Goal: Task Accomplishment & Management: Use online tool/utility

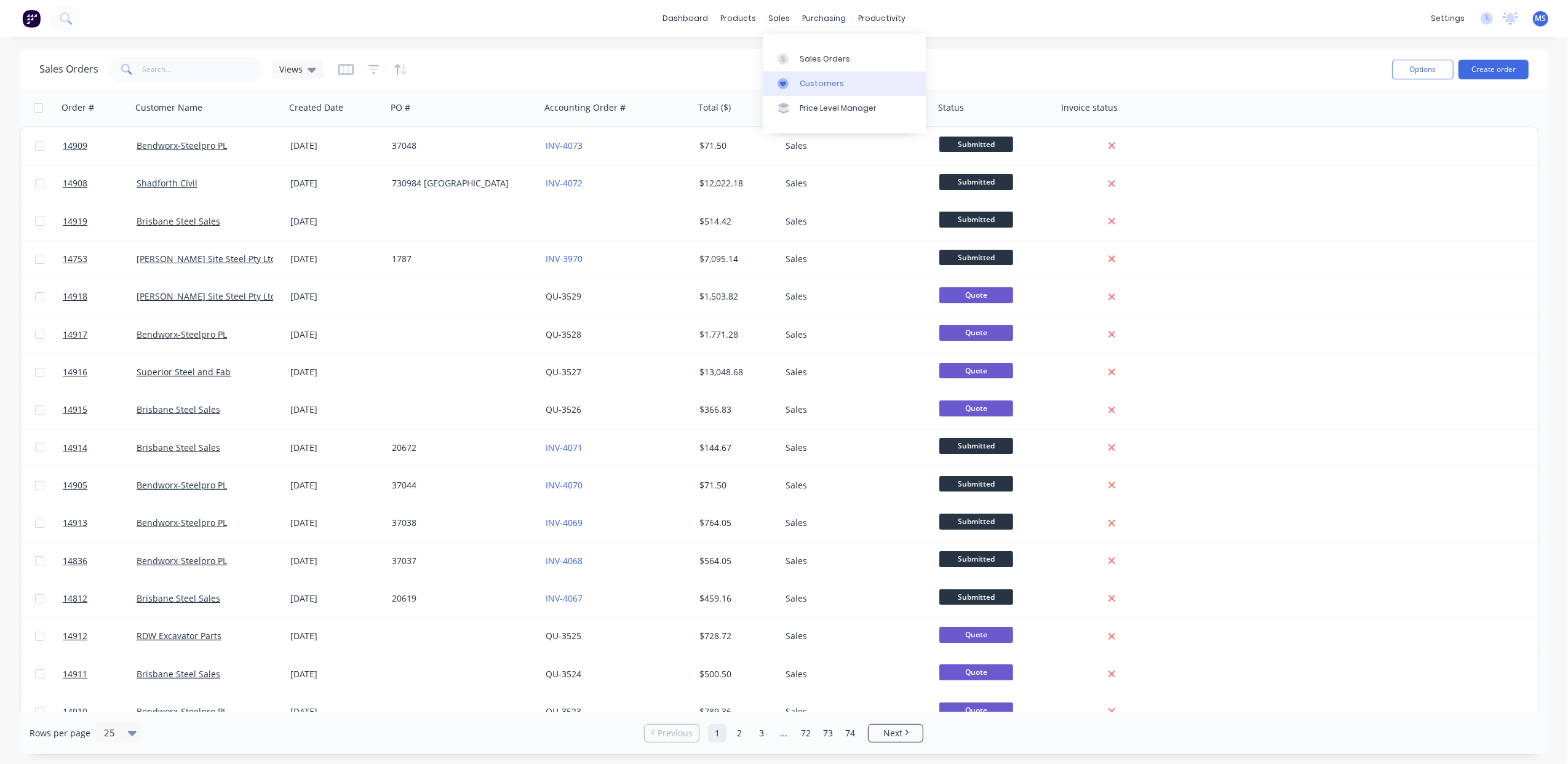
click at [823, 75] on link "Customers" at bounding box center [845, 83] width 163 height 25
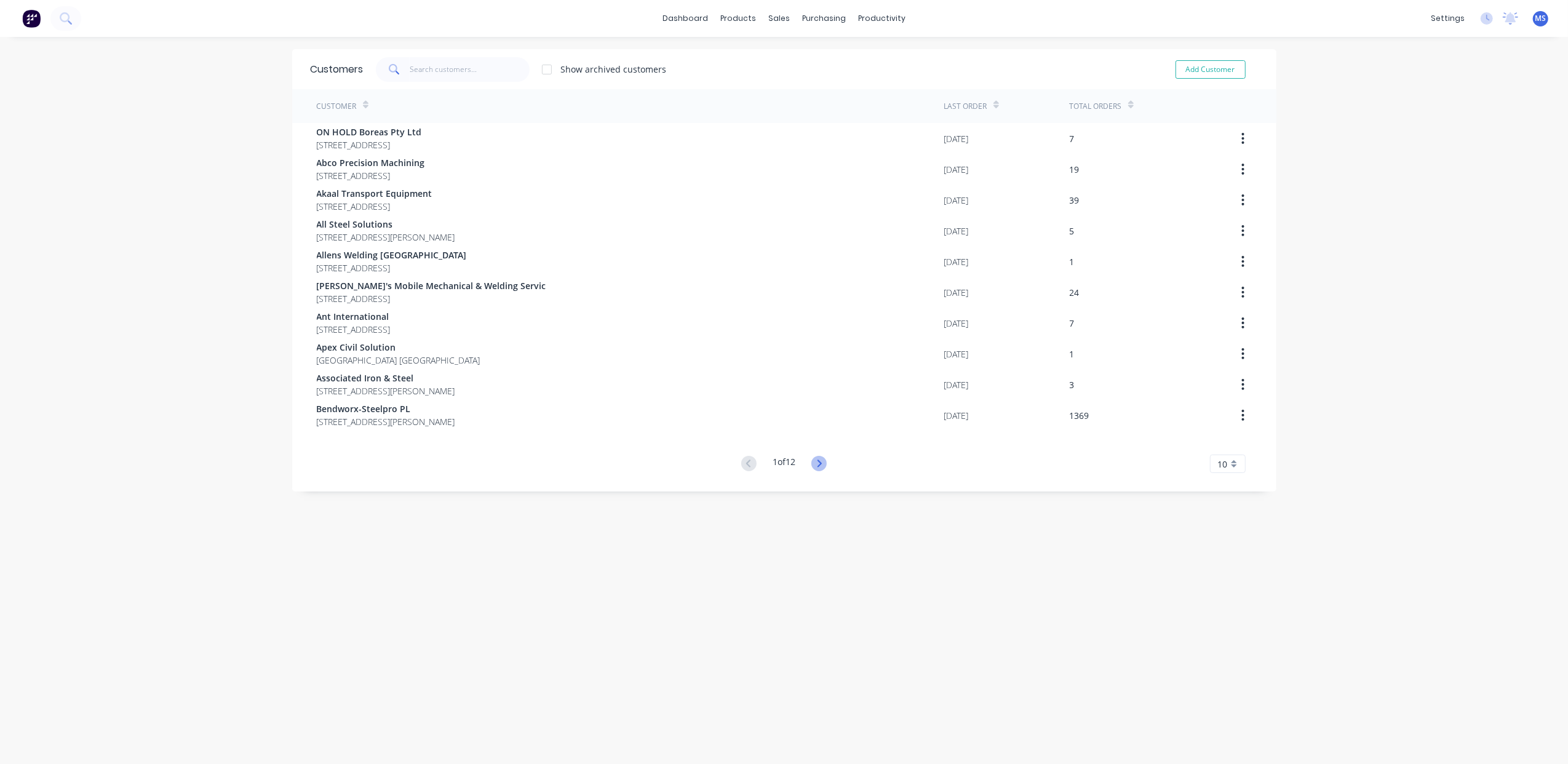
click at [819, 459] on icon at bounding box center [819, 464] width 15 height 15
click at [818, 458] on icon at bounding box center [819, 464] width 15 height 15
click at [816, 459] on icon at bounding box center [819, 464] width 15 height 15
click at [816, 461] on icon at bounding box center [819, 464] width 15 height 15
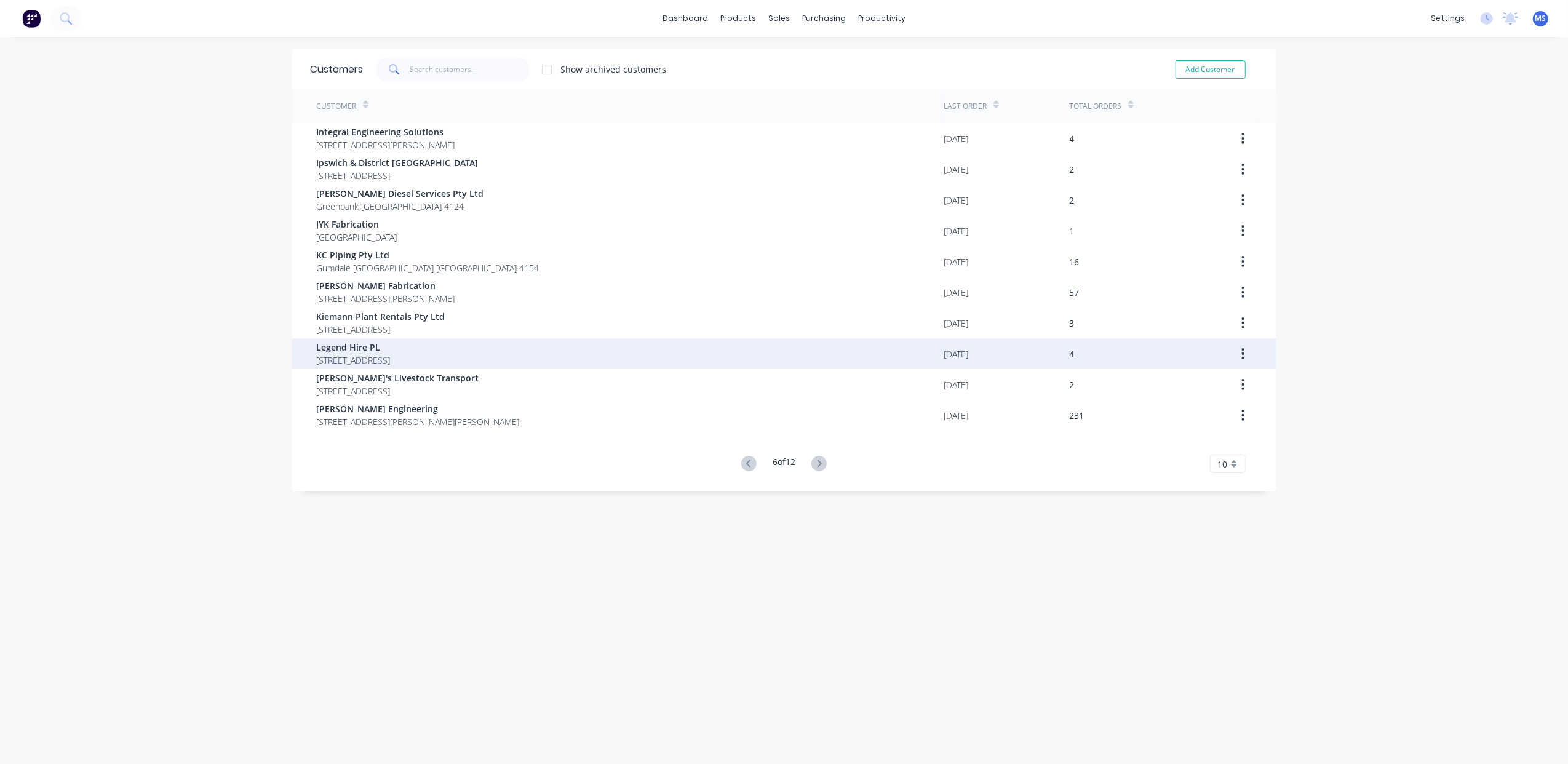
click at [391, 358] on span "[STREET_ADDRESS]" at bounding box center [353, 361] width 74 height 13
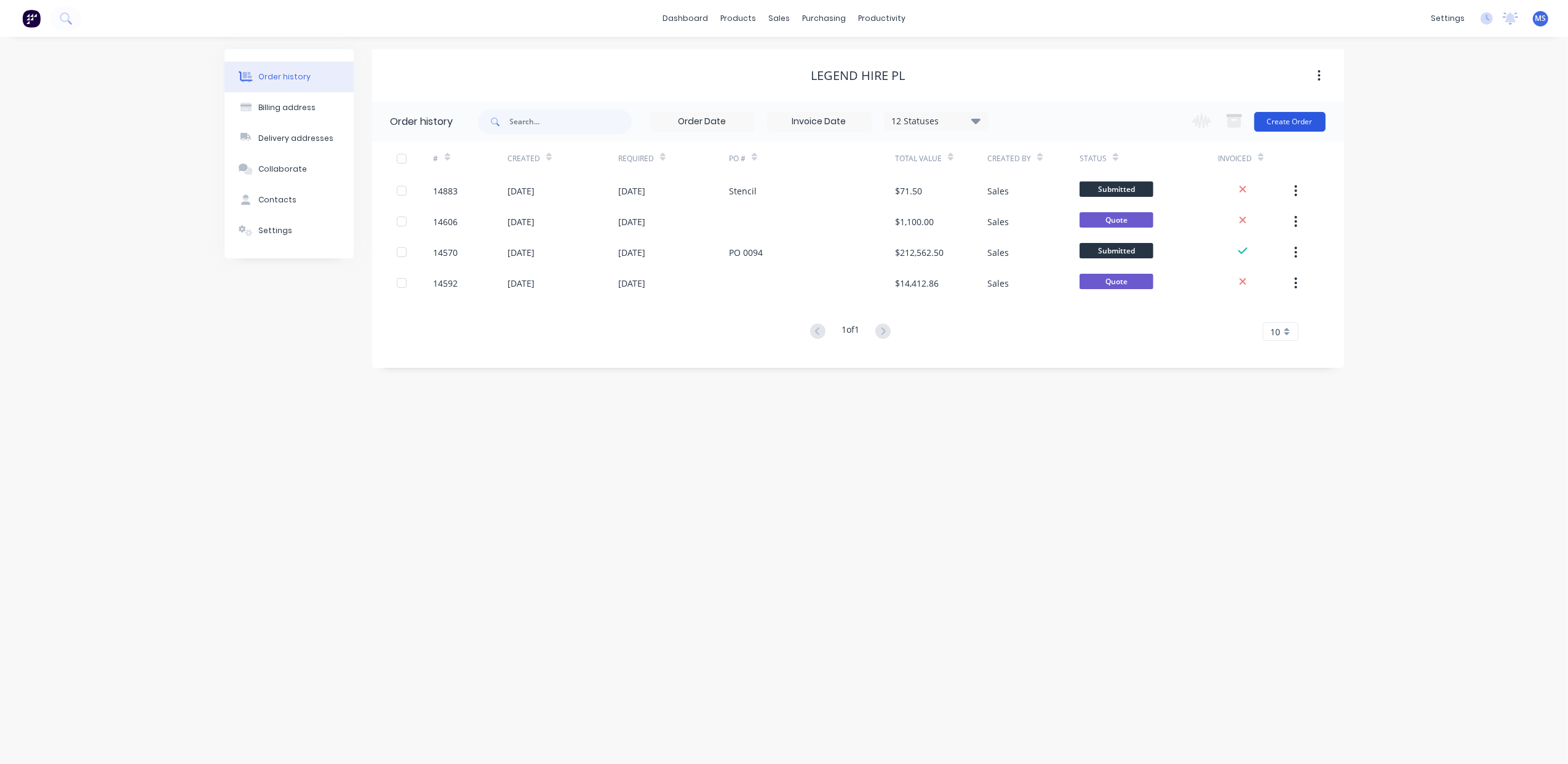
click at [1296, 118] on button "Create Order" at bounding box center [1289, 122] width 71 height 20
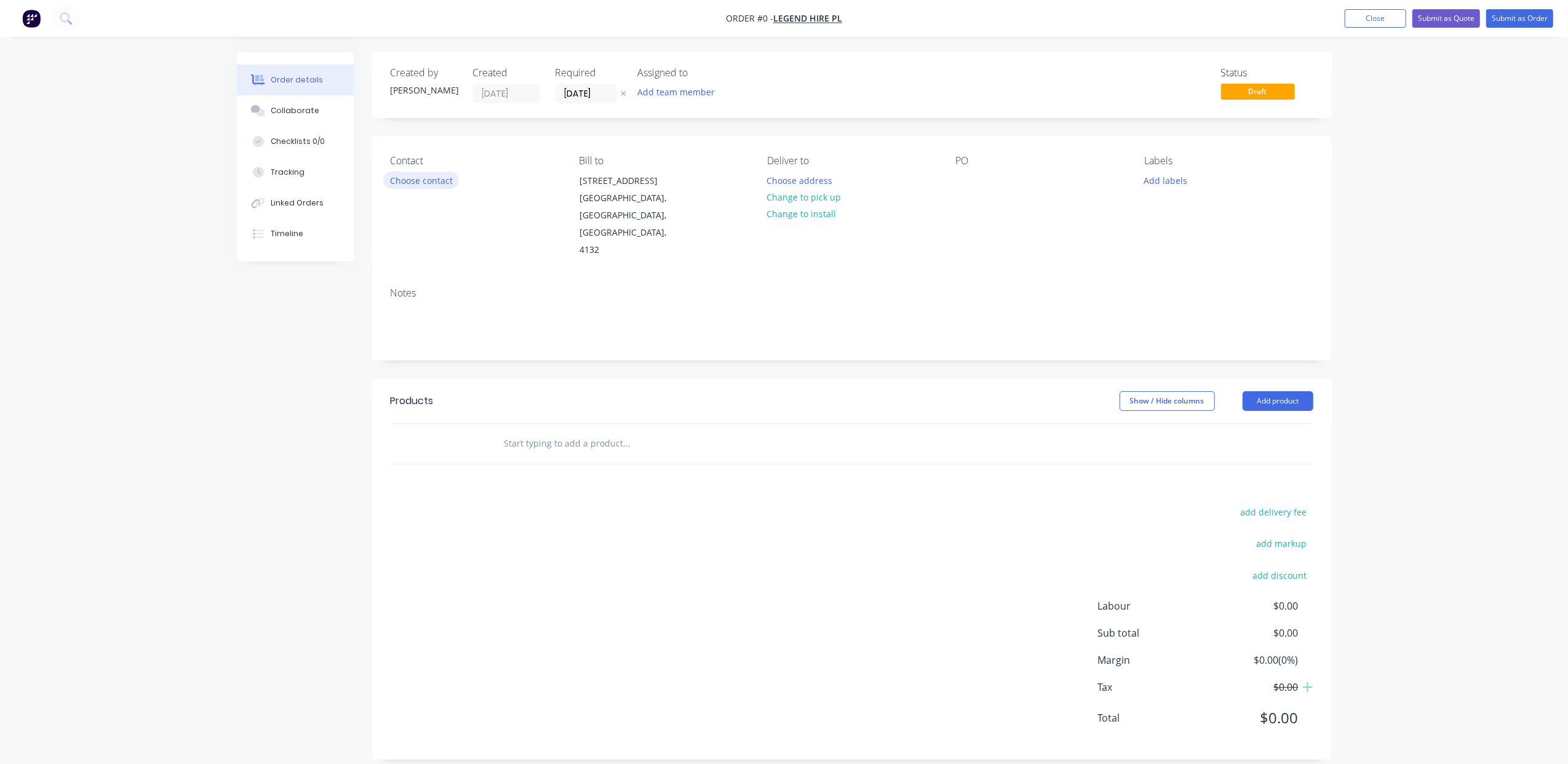
click at [426, 180] on button "Choose contact" at bounding box center [421, 180] width 76 height 17
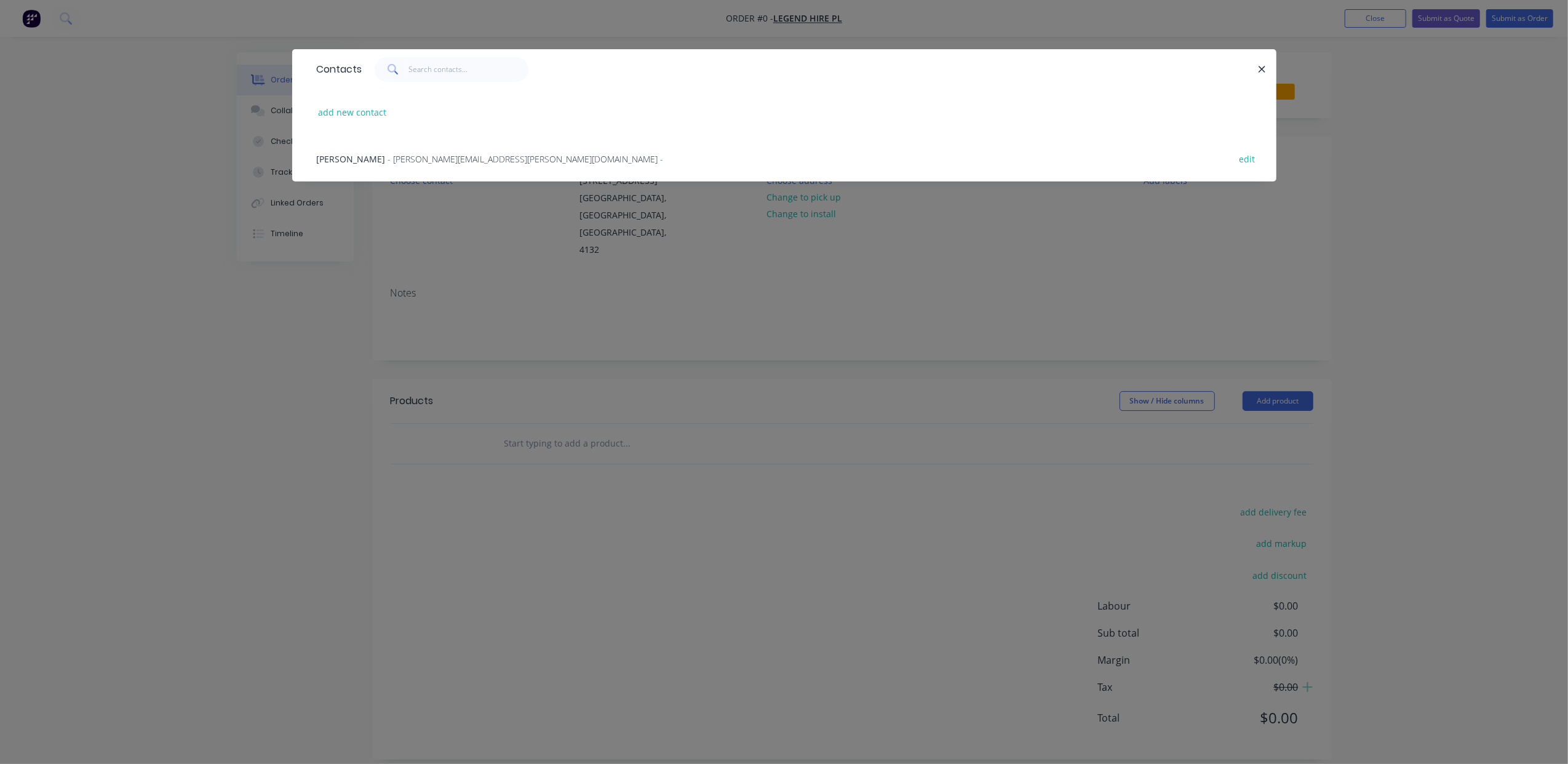
click at [393, 156] on span "- [PERSON_NAME][EMAIL_ADDRESS][PERSON_NAME][DOMAIN_NAME] -" at bounding box center [526, 159] width 276 height 12
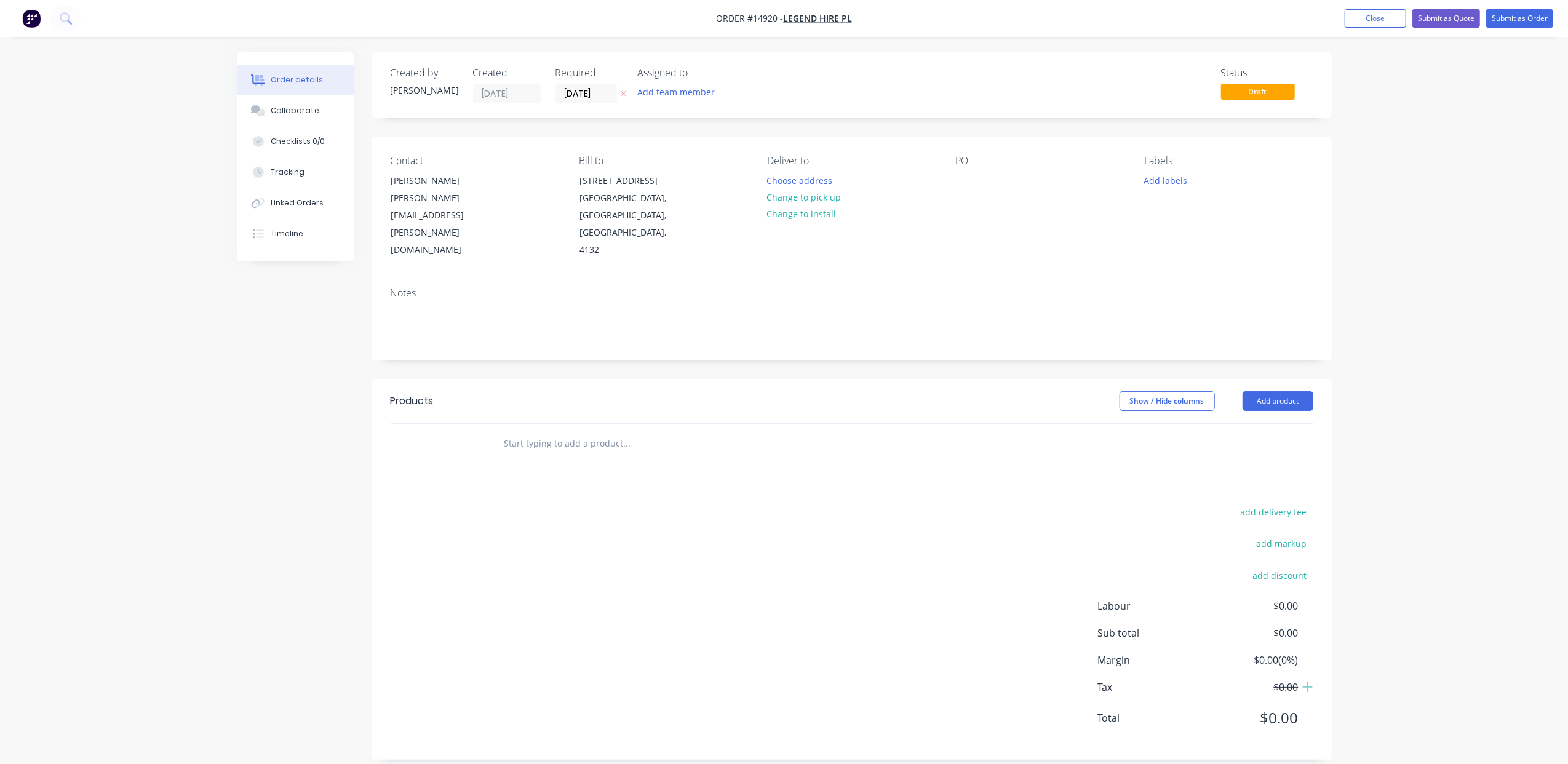
click at [562, 432] on input "text" at bounding box center [627, 444] width 246 height 25
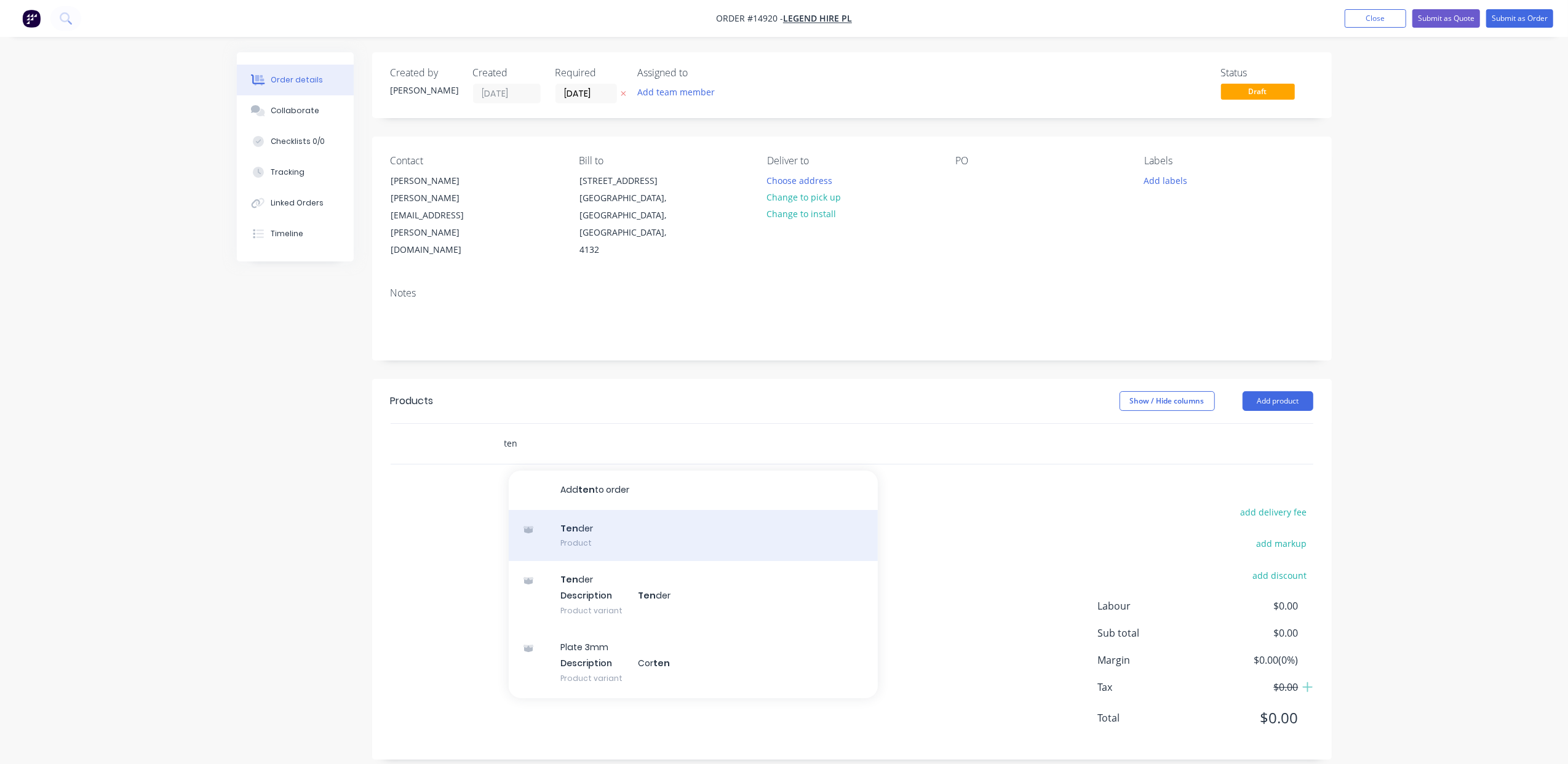
type input "ten"
click at [584, 511] on div "Ten der Product" at bounding box center [693, 536] width 369 height 51
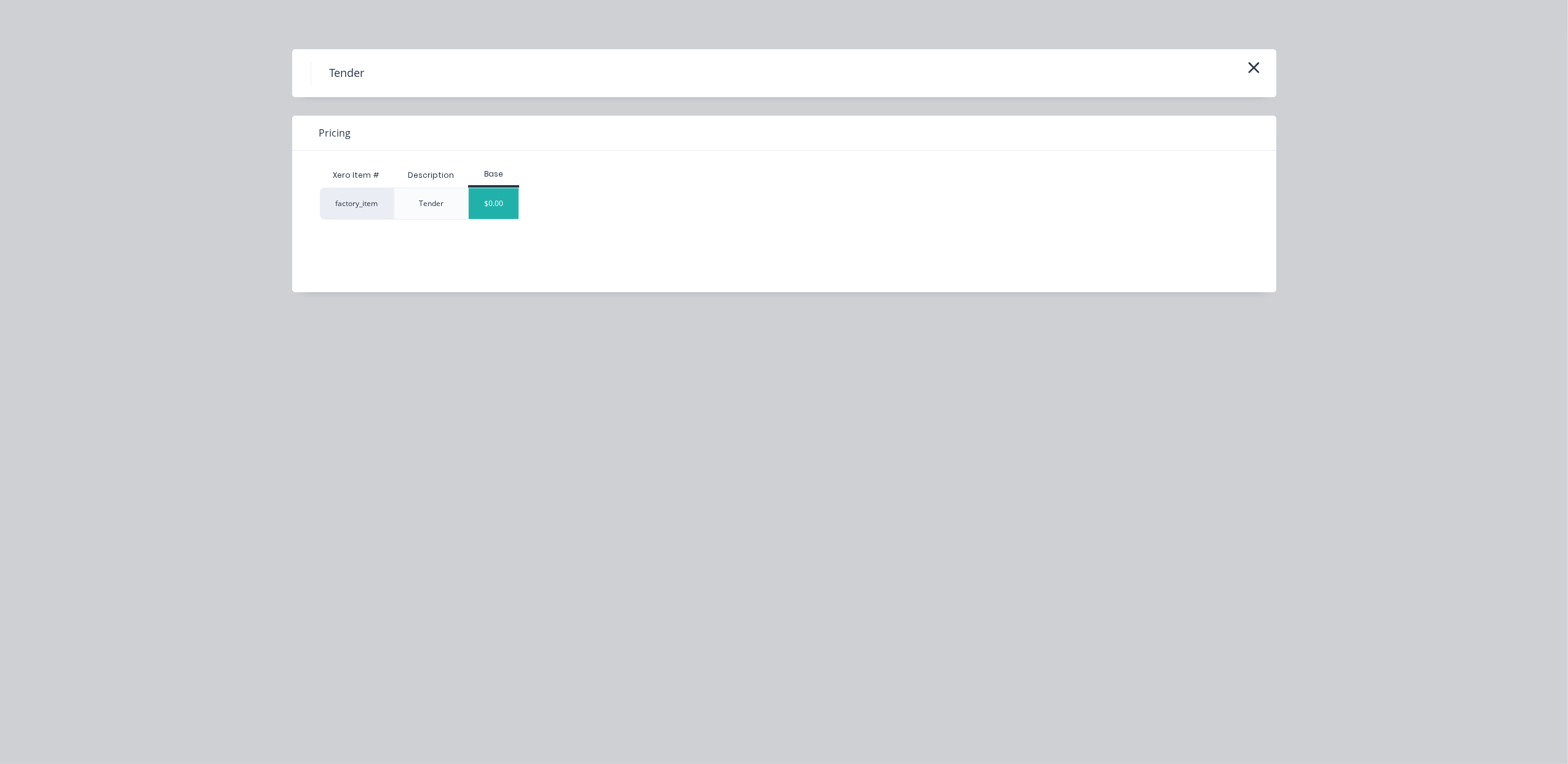
click at [505, 204] on div "$0.00" at bounding box center [493, 203] width 50 height 31
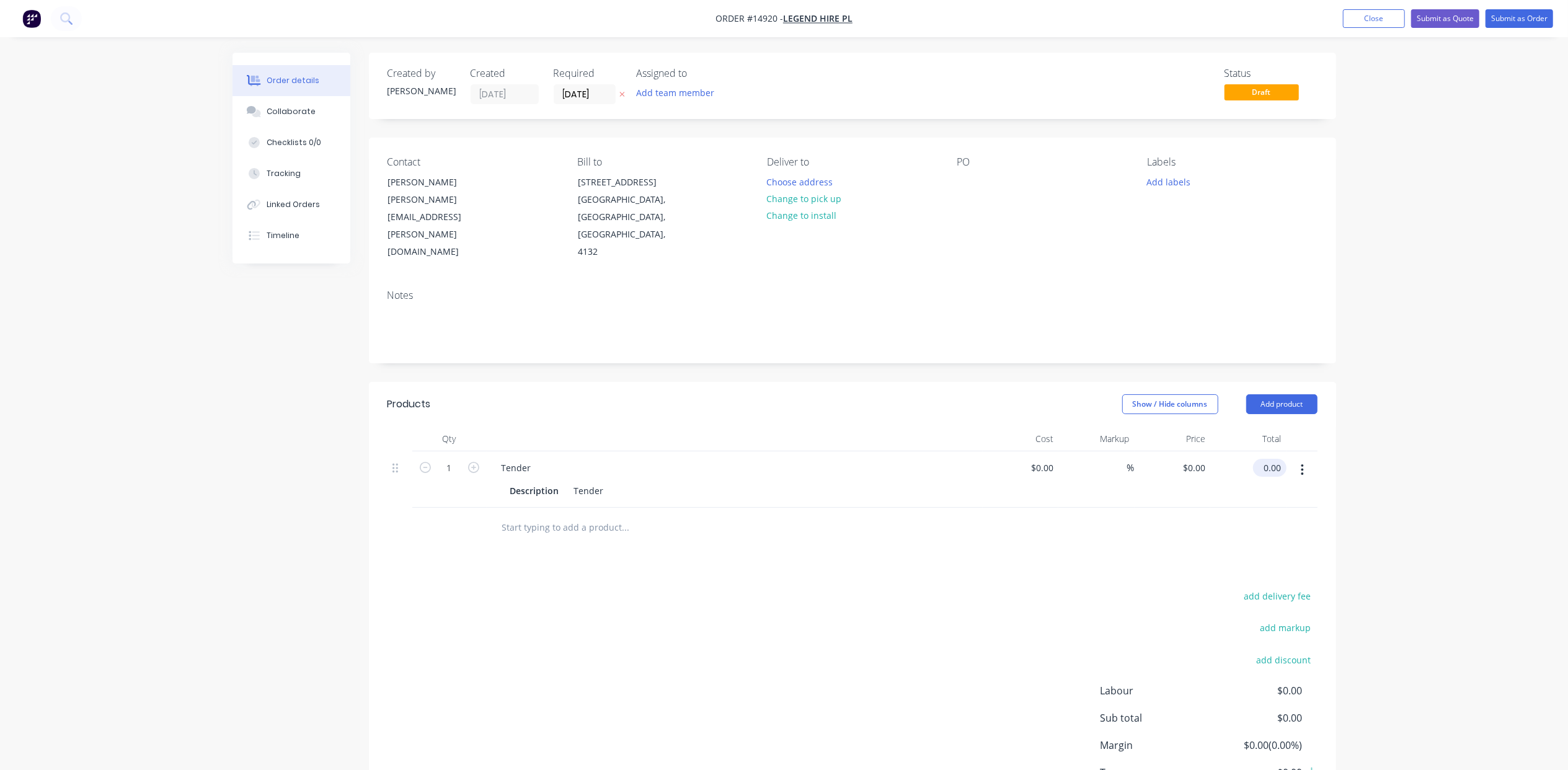
click at [1280, 459] on input "0.00" at bounding box center [1272, 468] width 28 height 18
type input "2012"
type input "$2,012.00"
click at [1464, 23] on button "Submit as Quote" at bounding box center [1445, 18] width 68 height 18
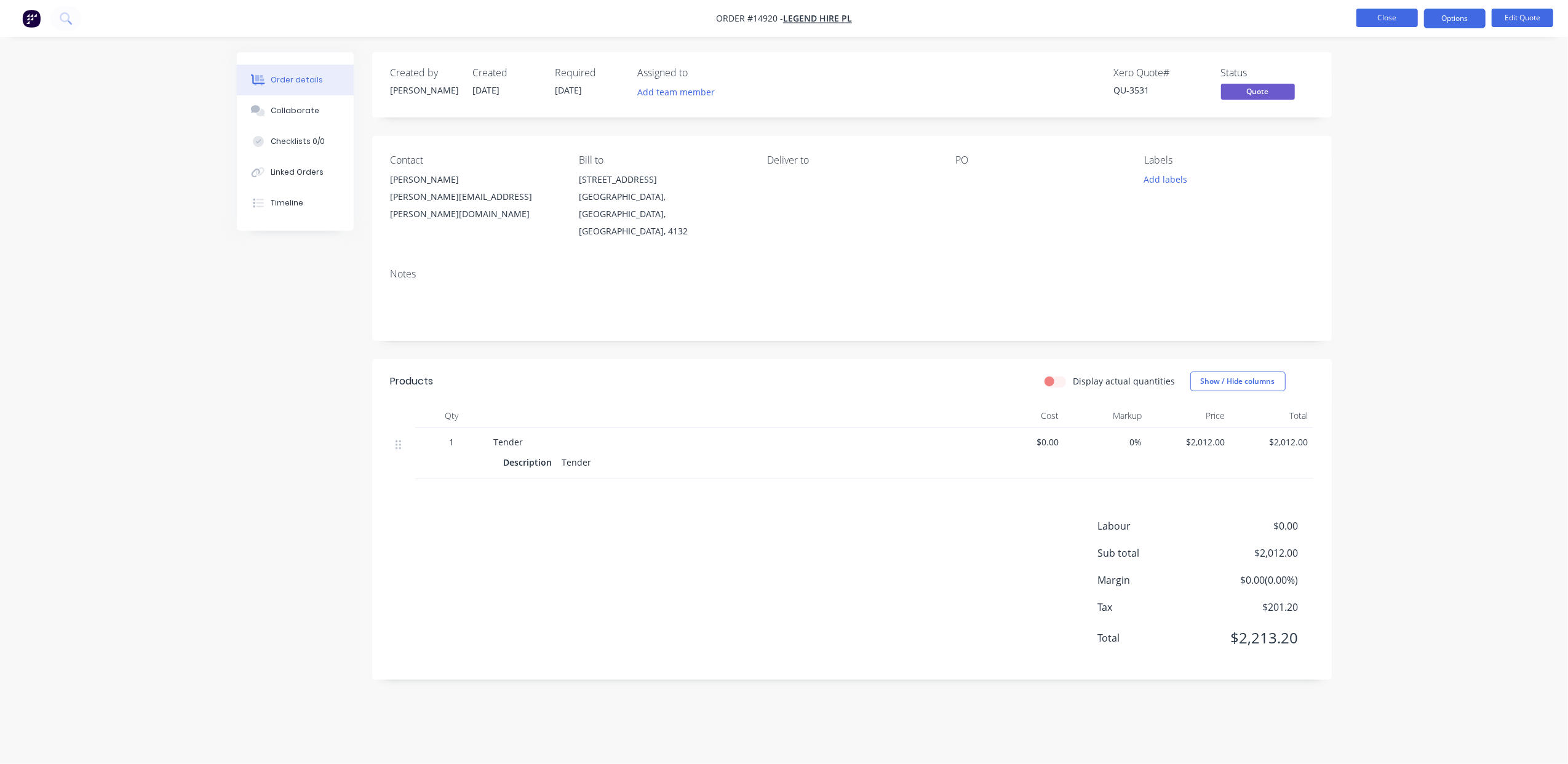
click at [1384, 15] on button "Close" at bounding box center [1386, 18] width 61 height 18
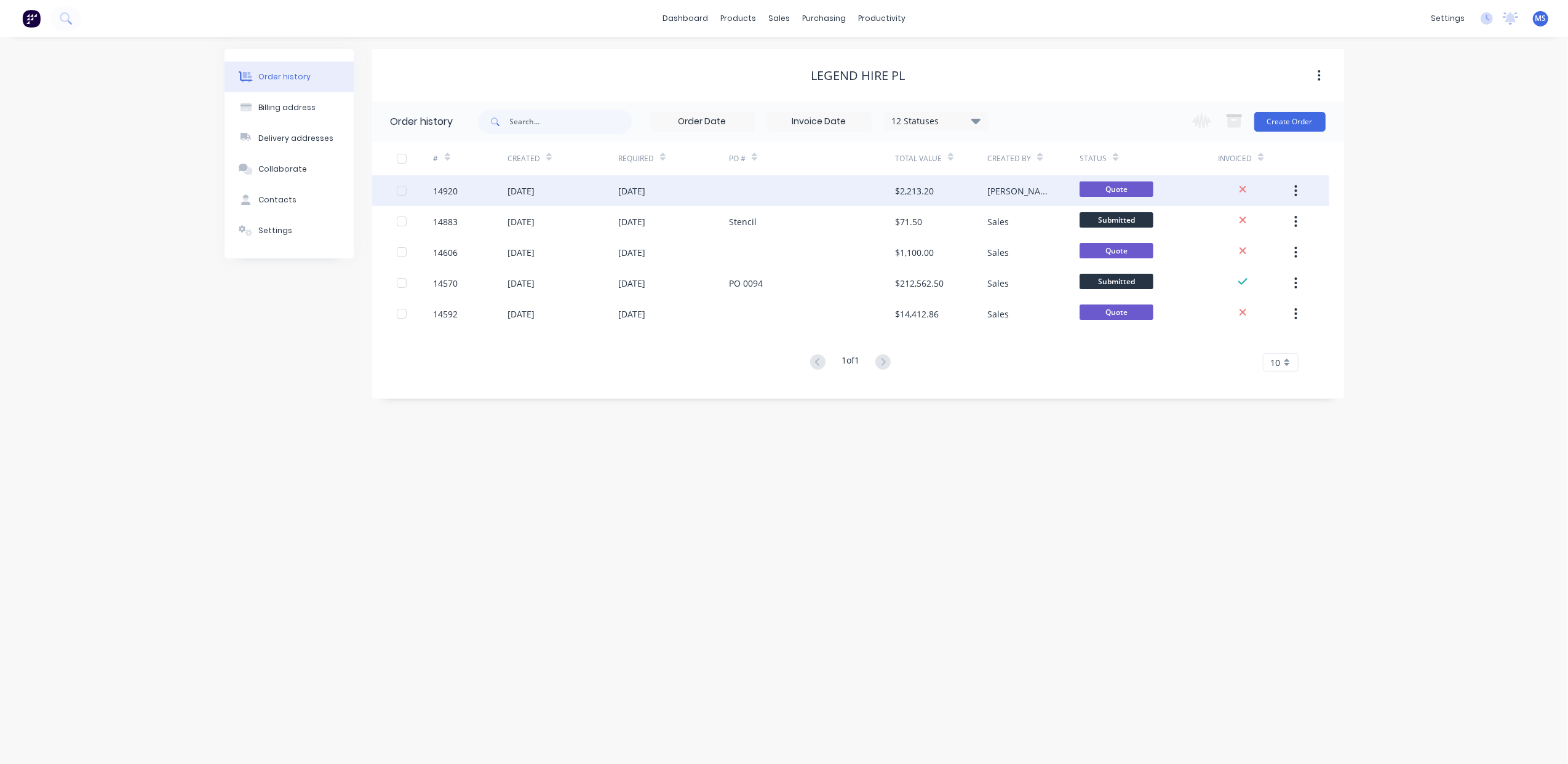
click at [702, 197] on div "[DATE]" at bounding box center [673, 191] width 110 height 31
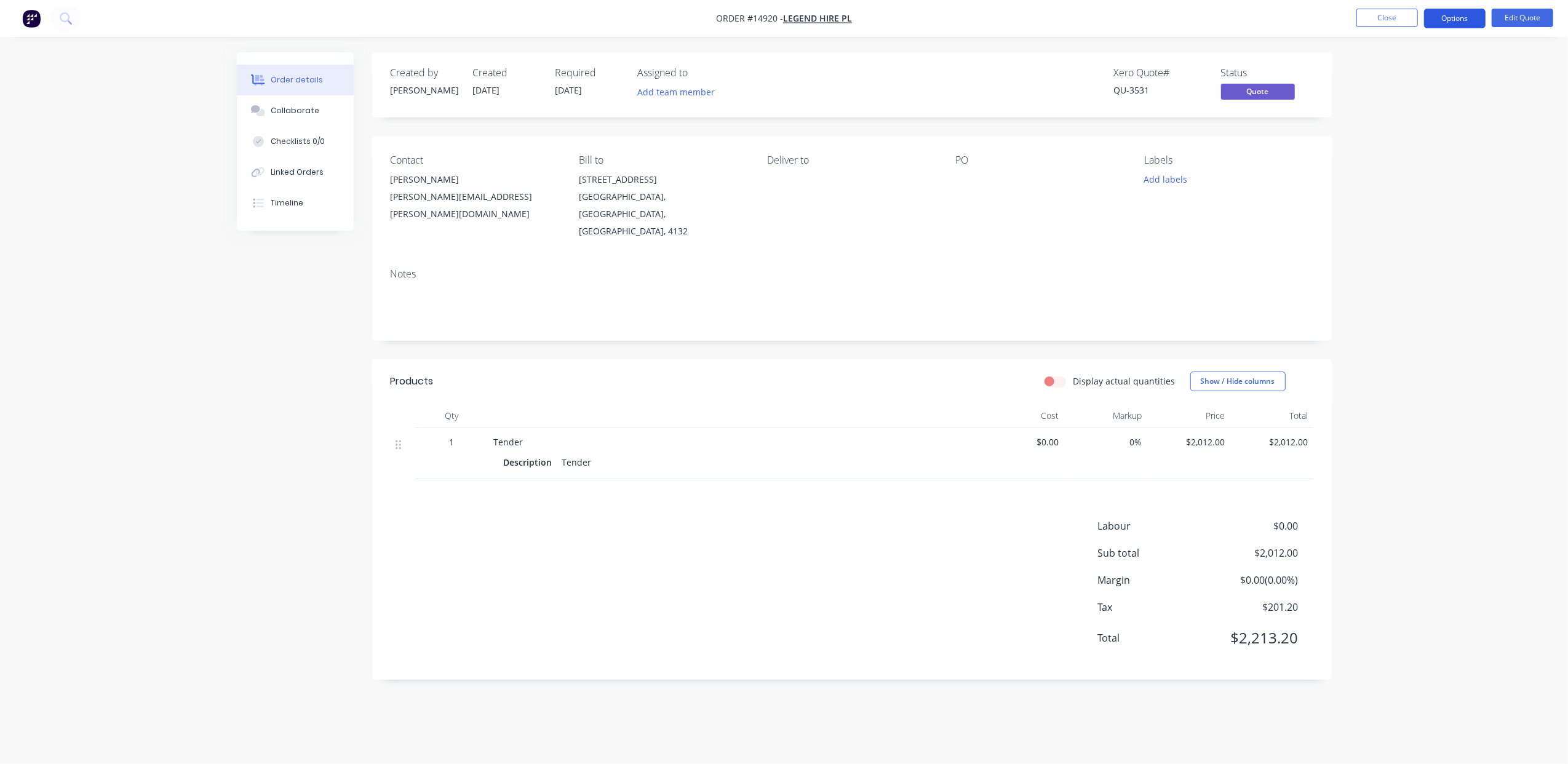
click at [1452, 25] on button "Options" at bounding box center [1454, 18] width 61 height 20
click at [1522, 65] on div "Order details Collaborate Checklists 0/0 Linked Orders Timeline Order details C…" at bounding box center [784, 382] width 1568 height 764
click at [1529, 20] on button "Edit Quote" at bounding box center [1522, 18] width 61 height 18
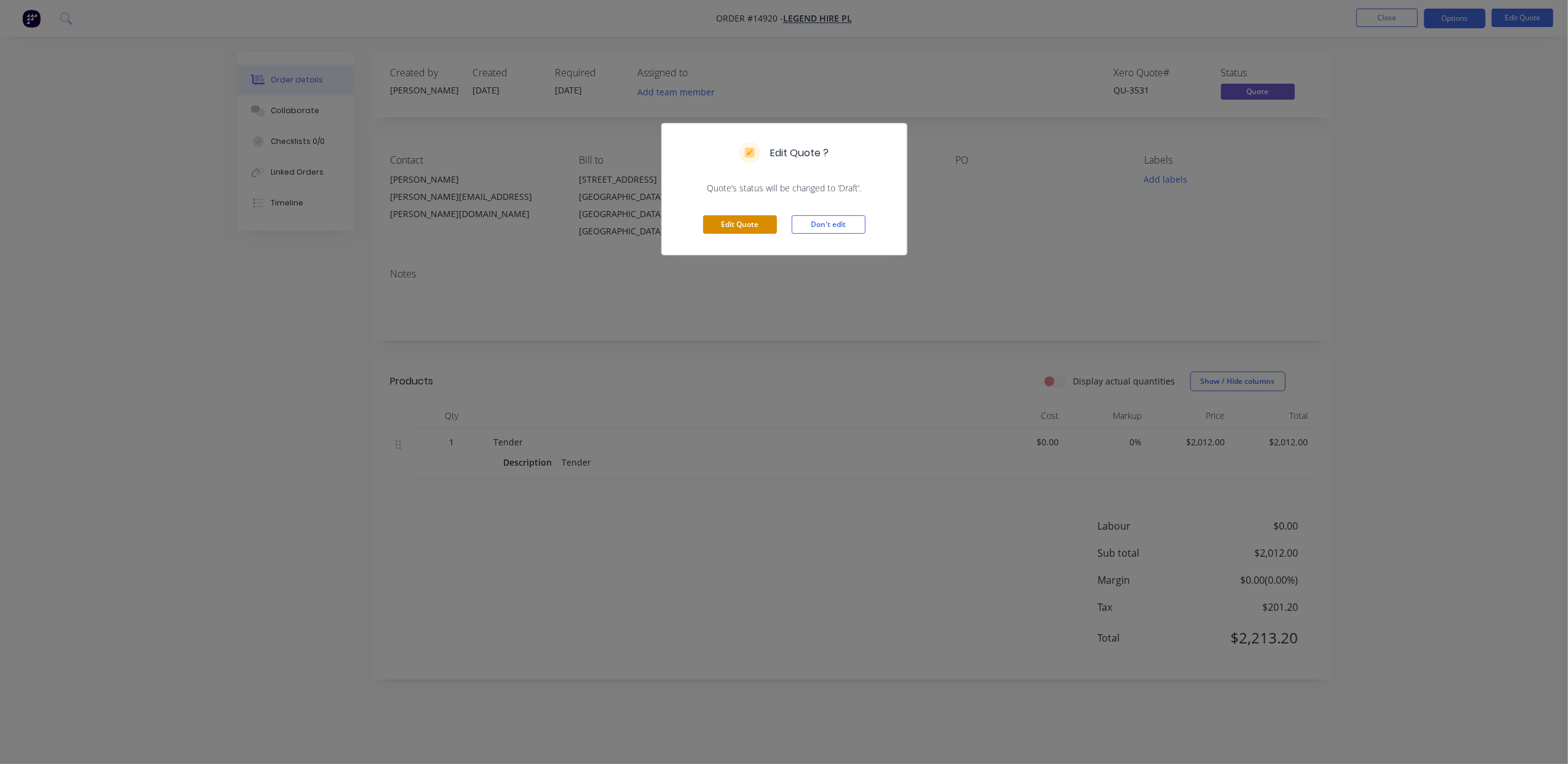
click at [741, 227] on button "Edit Quote" at bounding box center [740, 225] width 74 height 18
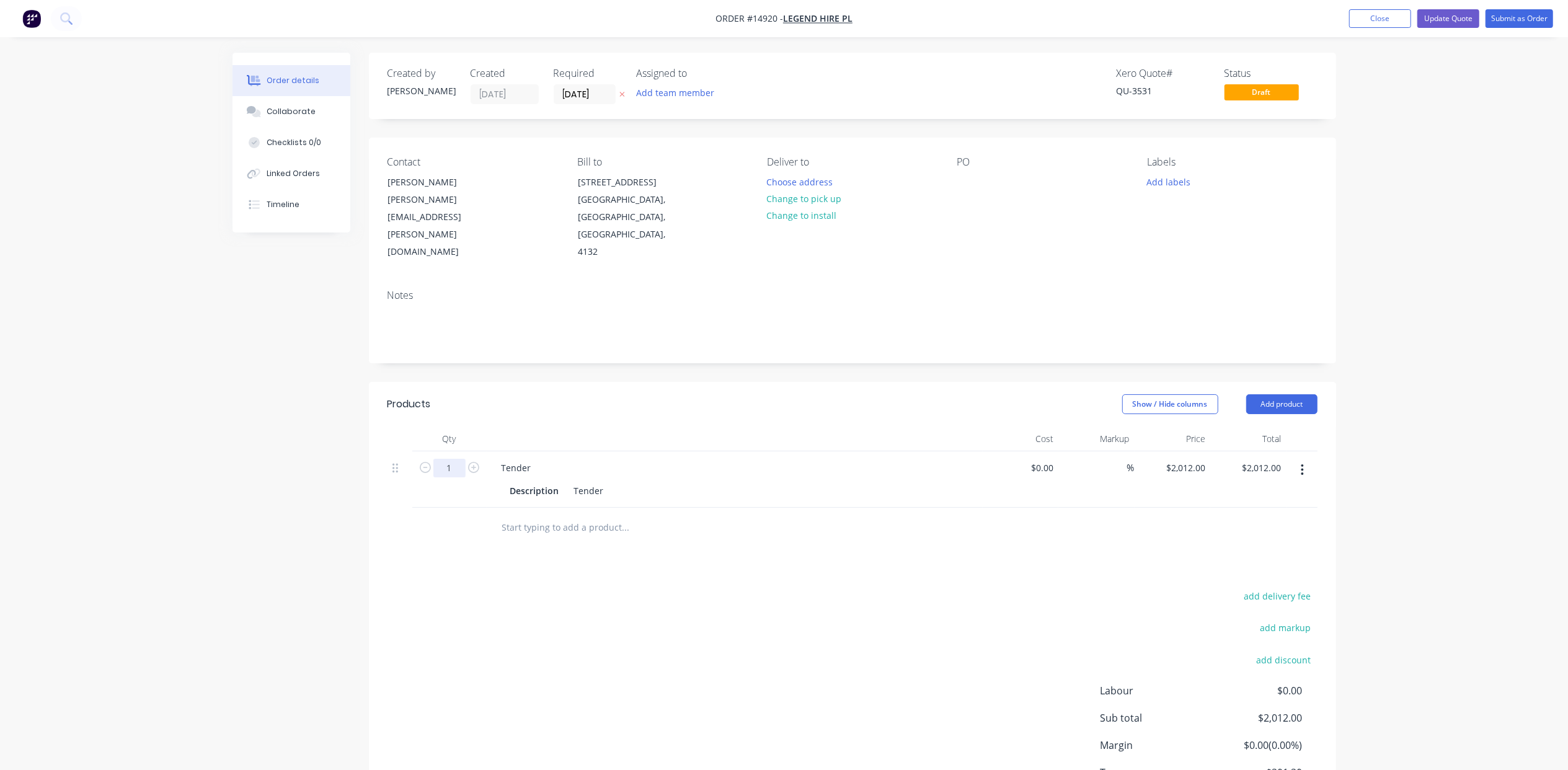
click at [452, 459] on input "1" at bounding box center [449, 468] width 32 height 18
type input "10"
type input "$20,120.00"
click at [534, 459] on div "Tender" at bounding box center [517, 468] width 50 height 18
click at [603, 482] on div "Tender" at bounding box center [589, 490] width 40 height 18
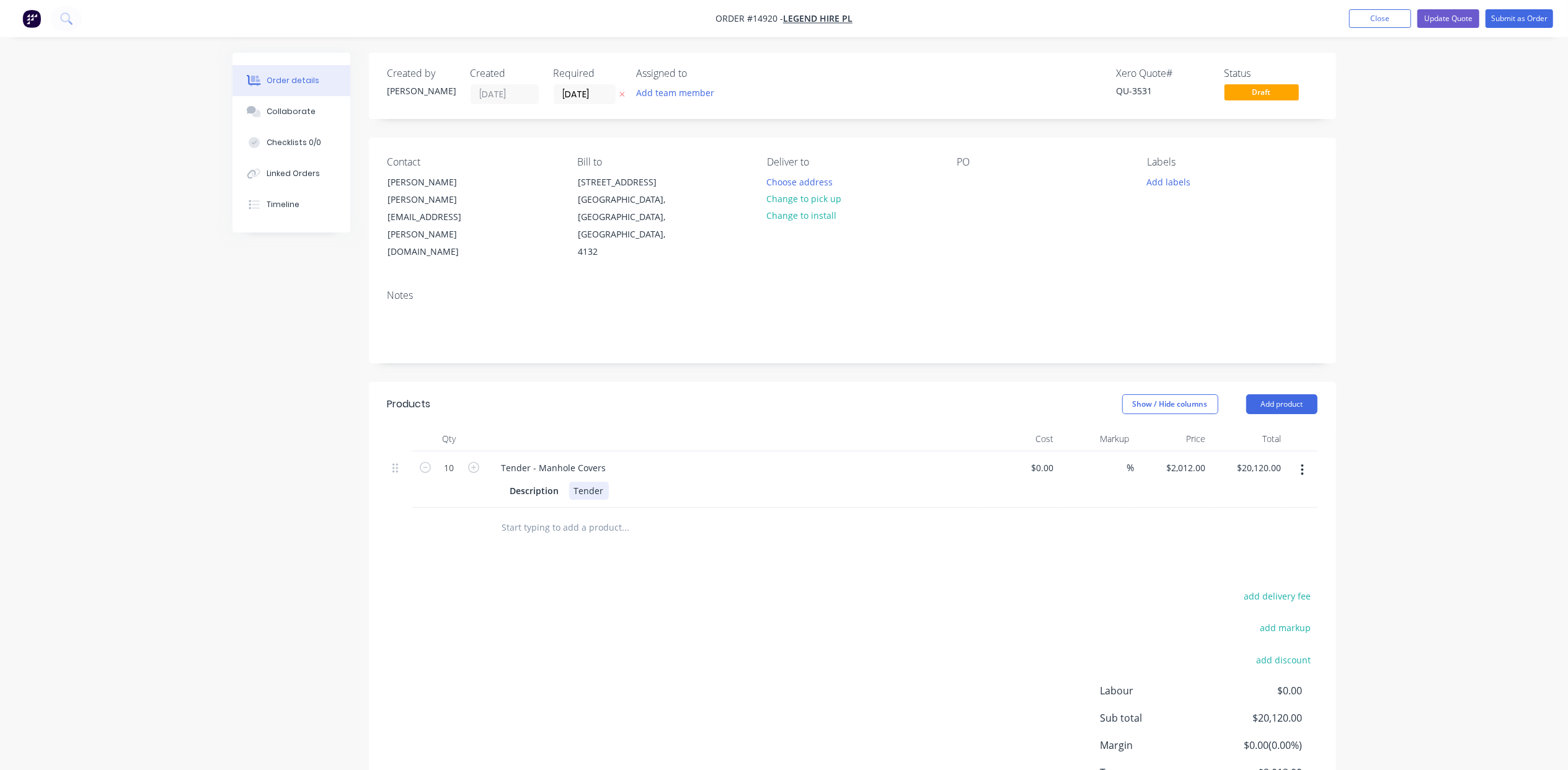
click at [603, 482] on div "Tender" at bounding box center [589, 490] width 40 height 18
click at [1053, 459] on input "0" at bounding box center [1051, 468] width 14 height 18
type input "$201.25"
type input "$2,012.50"
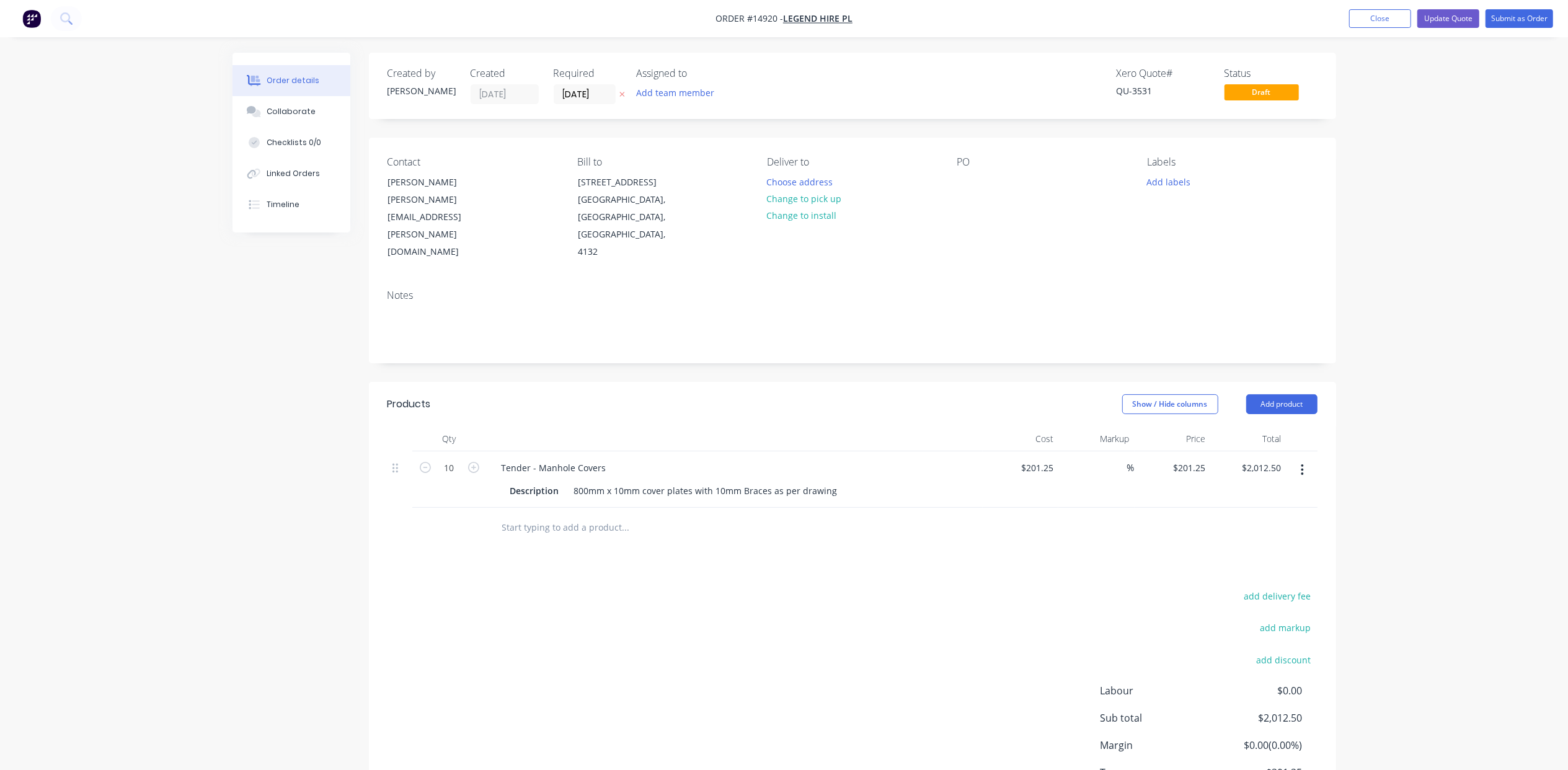
click at [959, 534] on div "Products Show / Hide columns Add product Qty Cost Markup Price Total 10 Tender …" at bounding box center [852, 614] width 967 height 464
click at [1109, 451] on div "%" at bounding box center [1097, 480] width 77 height 57
type input "$201.25"
click at [819, 197] on button "Change to pick up" at bounding box center [805, 199] width 88 height 17
type input "$2,012.50"
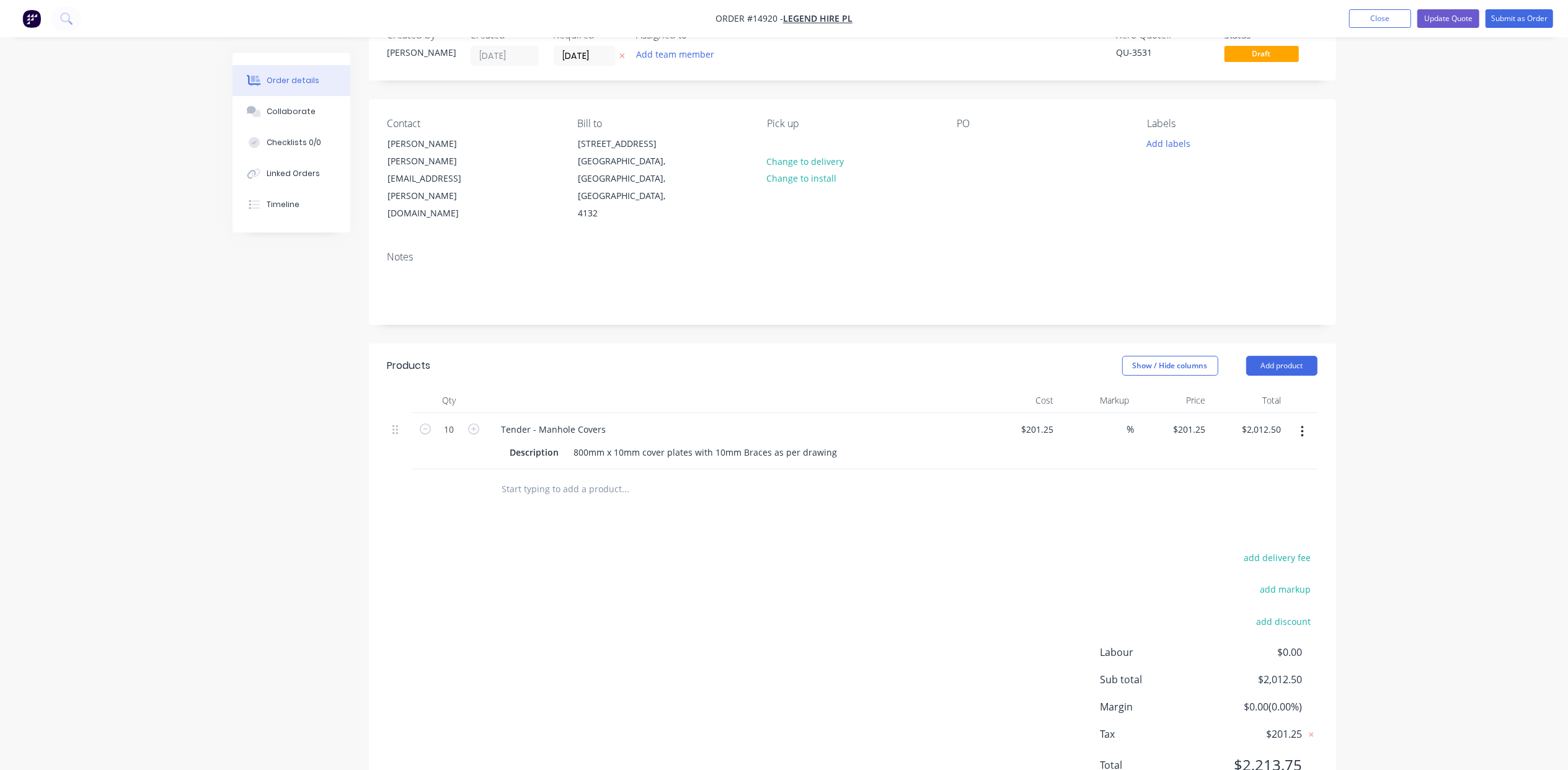
scroll to position [60, 0]
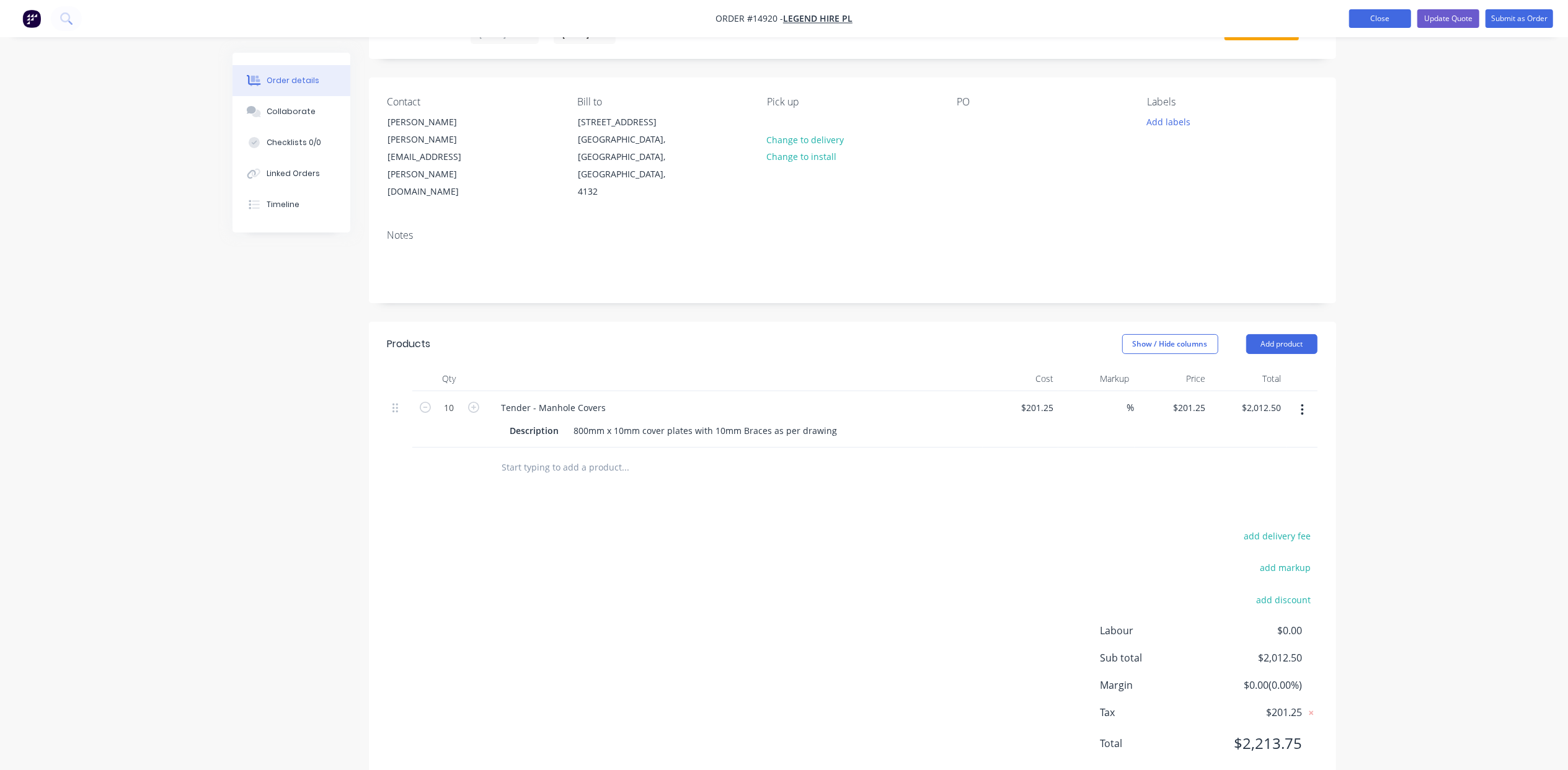
click at [1367, 23] on button "Close" at bounding box center [1380, 18] width 62 height 18
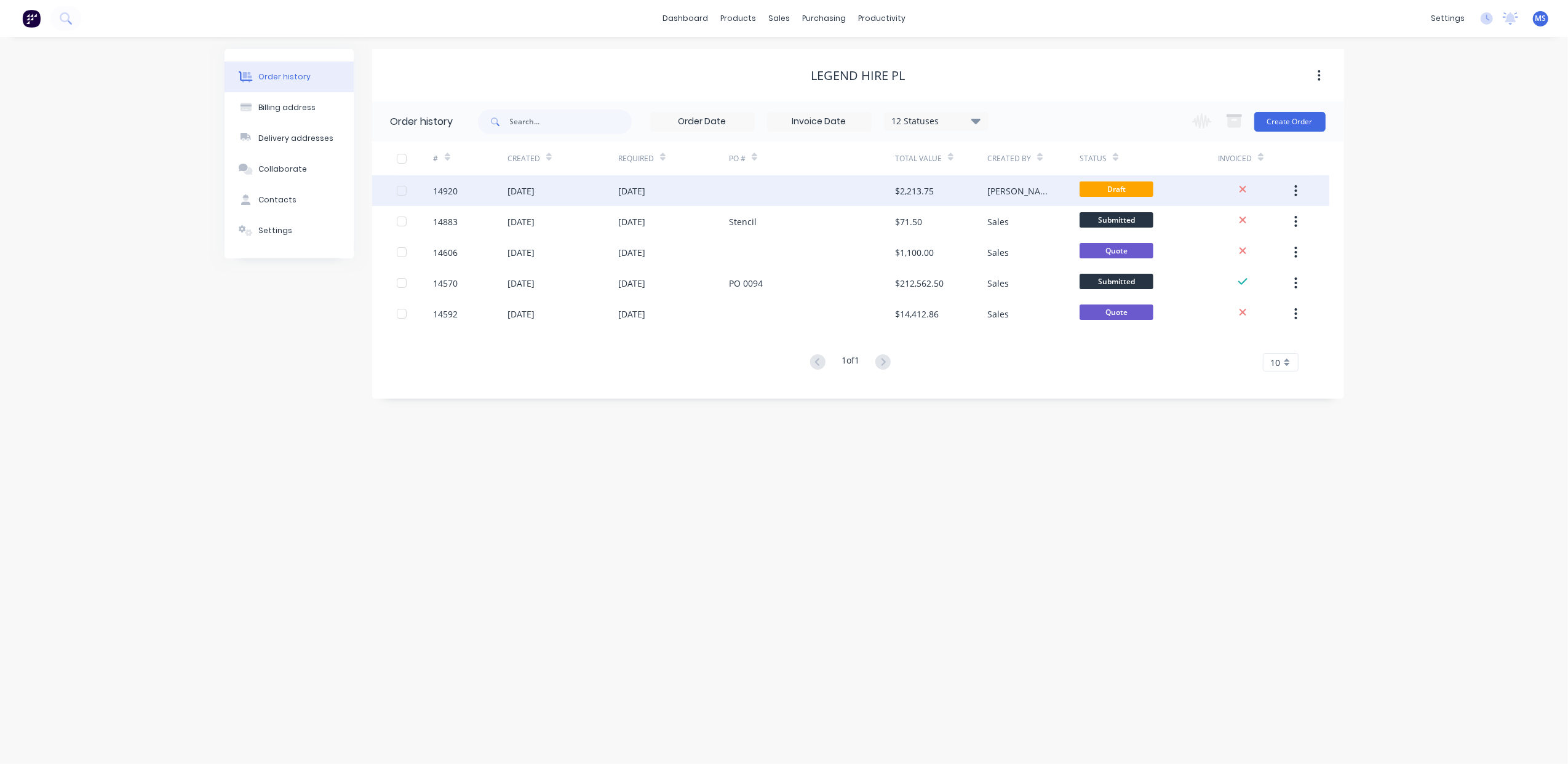
click at [707, 200] on div "[DATE]" at bounding box center [673, 191] width 110 height 31
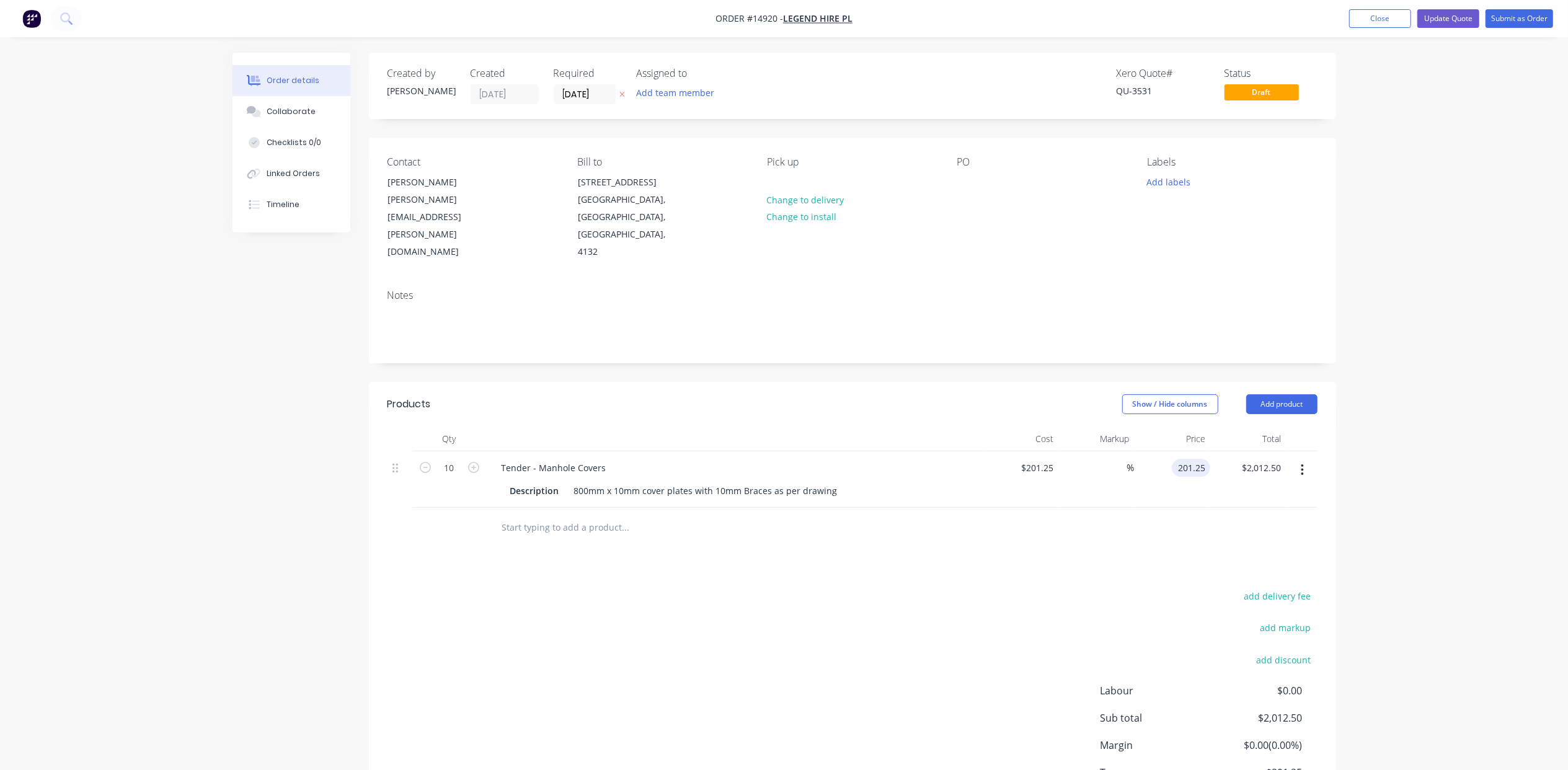
click at [1200, 459] on input "201.25" at bounding box center [1193, 468] width 33 height 18
type input "226.25"
type input "12.42"
type input "$226.25"
type input "$2,262.50"
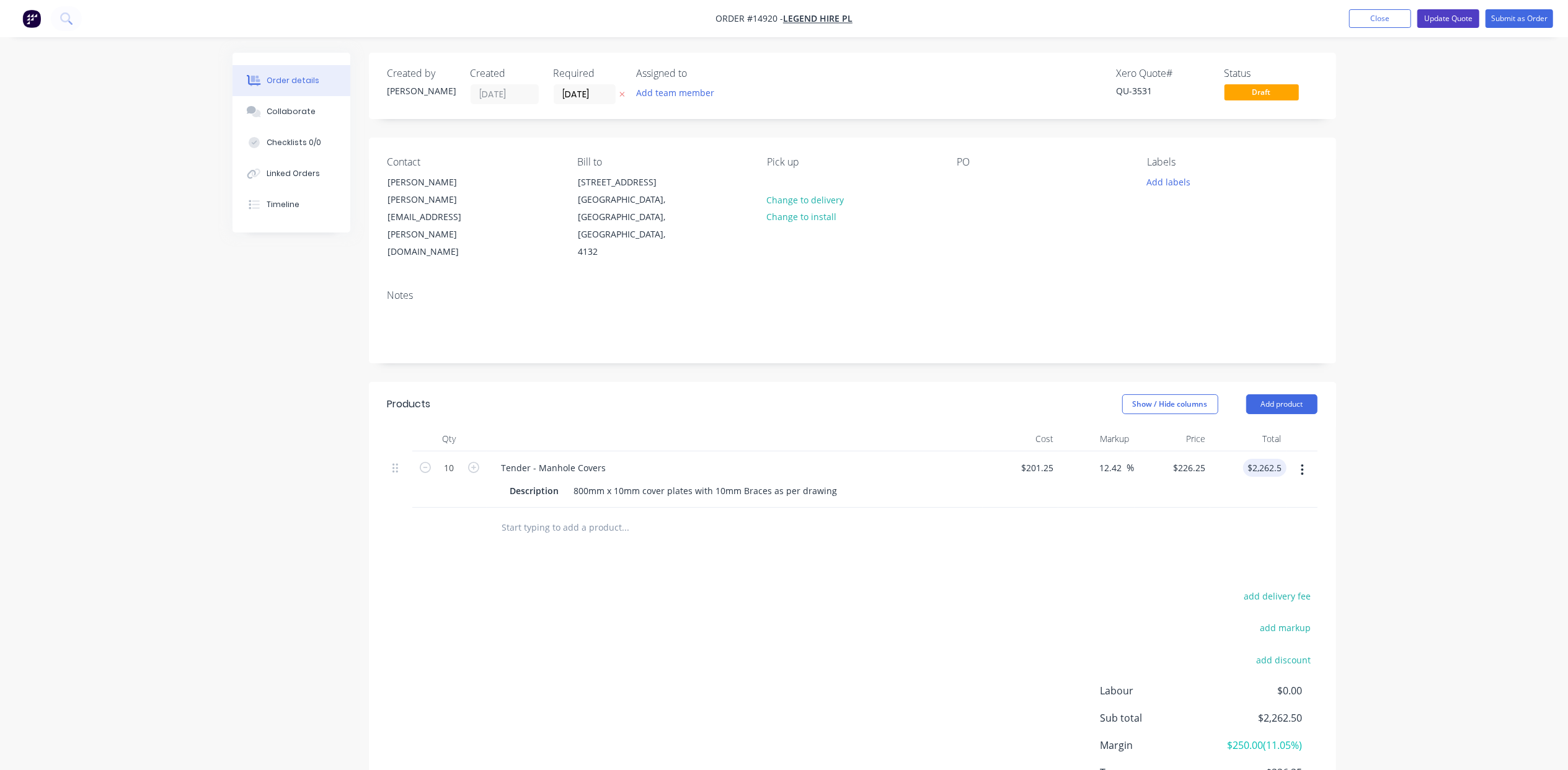
click at [1459, 17] on button "Update Quote" at bounding box center [1448, 18] width 62 height 18
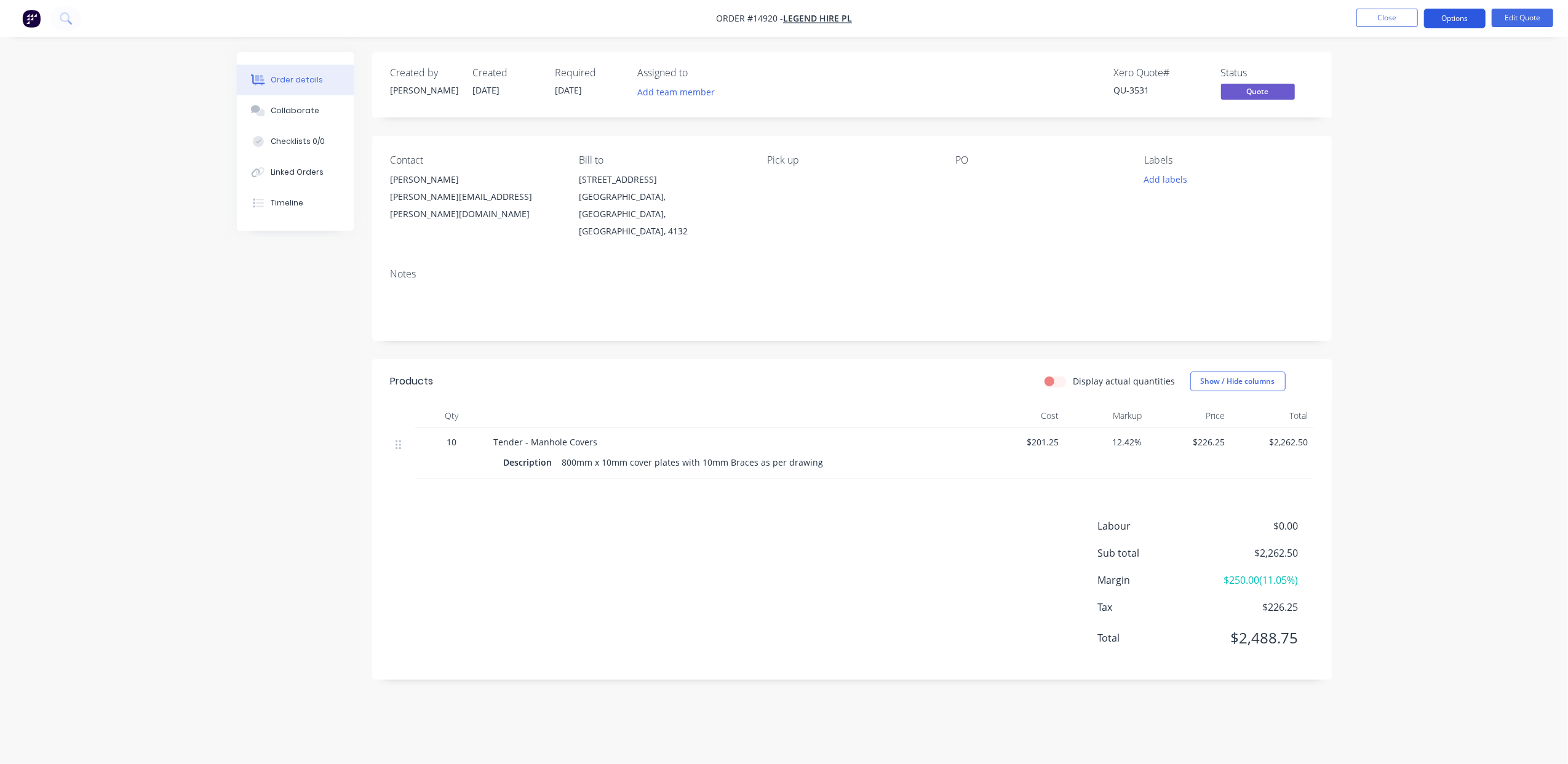
click at [1443, 25] on button "Options" at bounding box center [1454, 18] width 61 height 20
click at [1427, 77] on div "Quote" at bounding box center [1417, 75] width 113 height 18
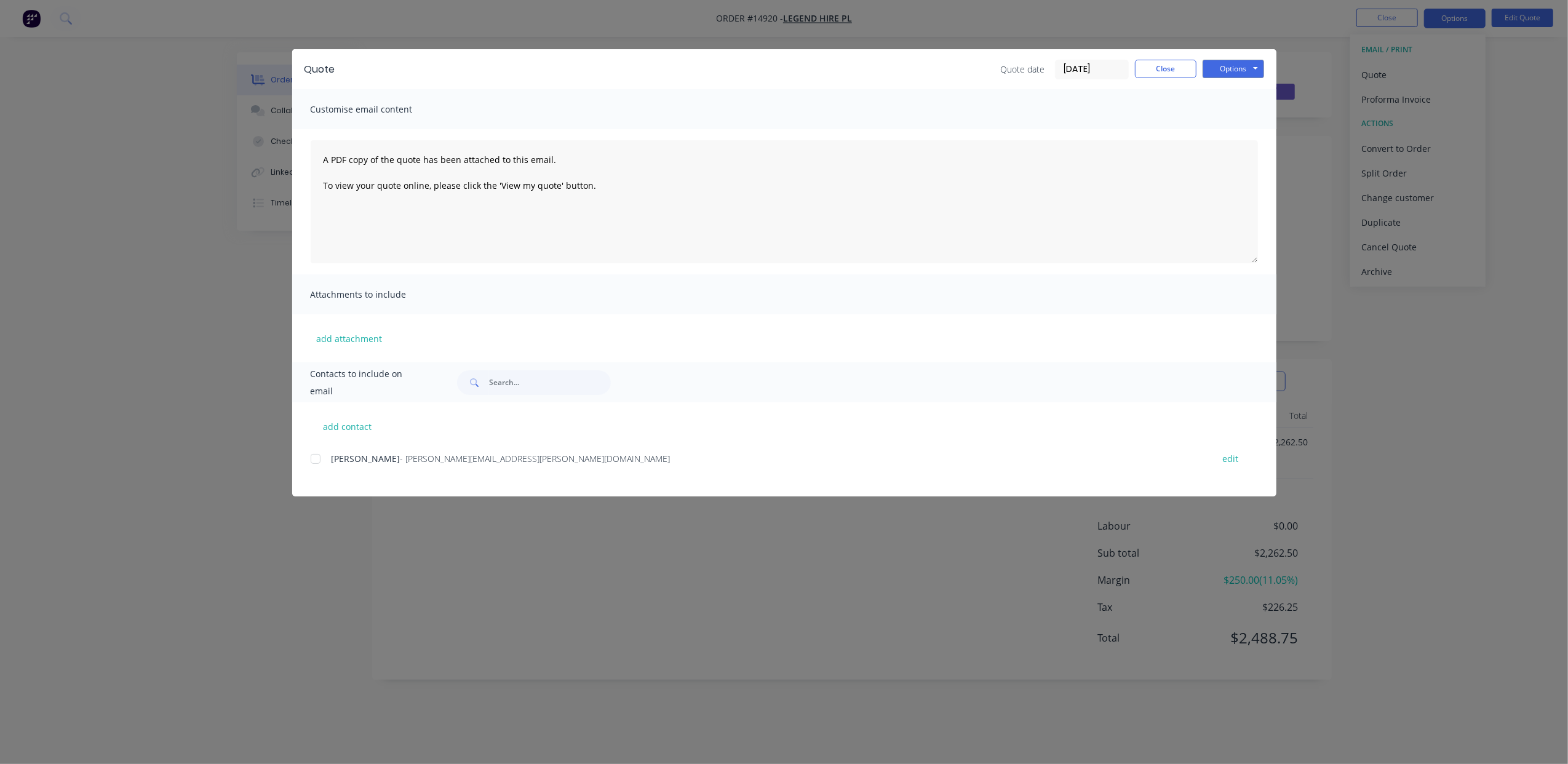
click at [318, 458] on div at bounding box center [315, 459] width 25 height 25
click at [1241, 64] on button "Options" at bounding box center [1233, 69] width 61 height 18
click at [1245, 115] on button "Print" at bounding box center [1242, 111] width 79 height 20
click at [310, 456] on div "add contact [PERSON_NAME] - [PERSON_NAME][EMAIL_ADDRESS][PERSON_NAME][DOMAIN_NA…" at bounding box center [784, 450] width 984 height 94
click at [318, 456] on div at bounding box center [315, 459] width 25 height 25
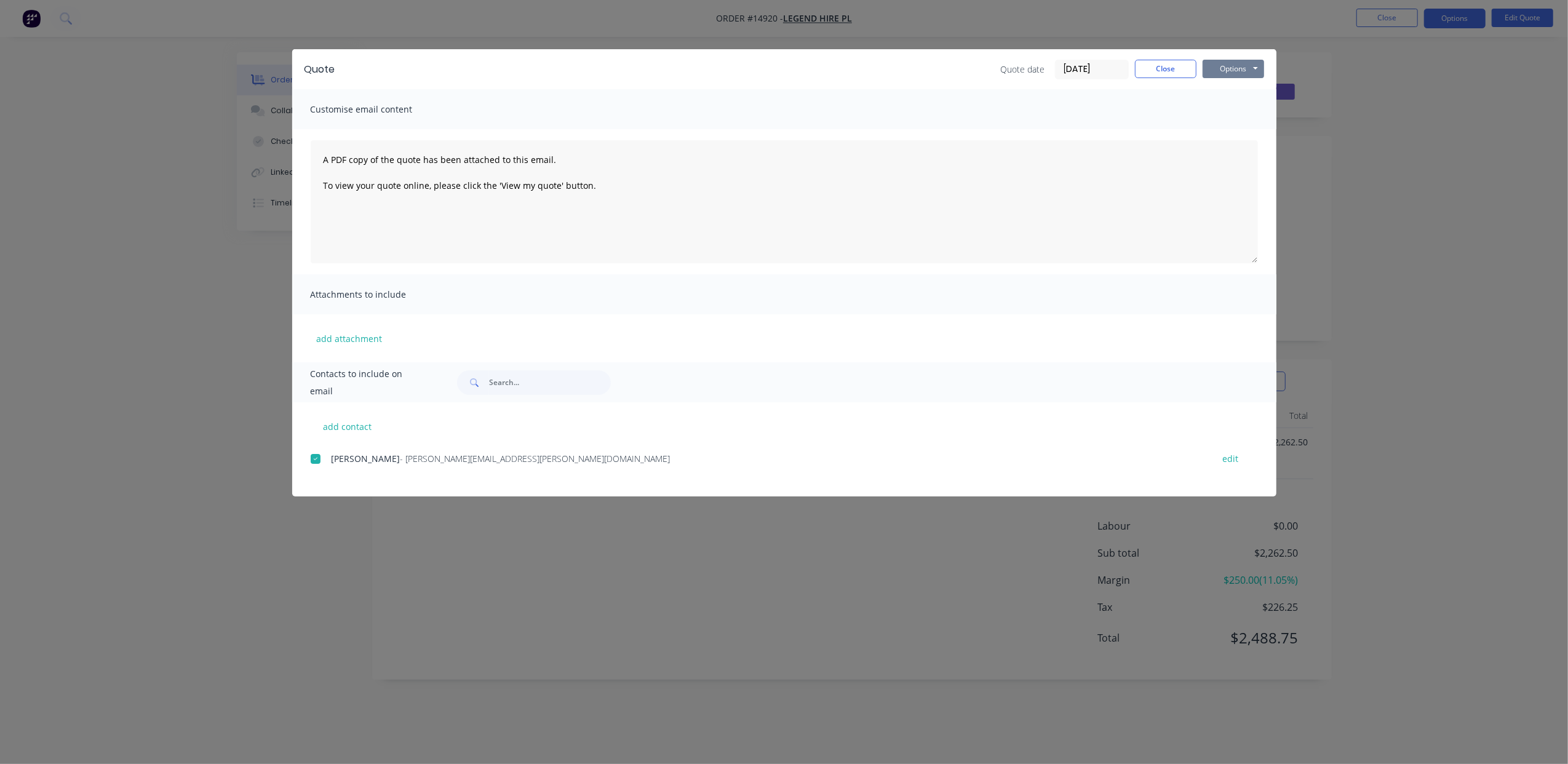
click at [1234, 70] on button "Options" at bounding box center [1233, 69] width 61 height 18
click at [1248, 124] on button "Email" at bounding box center [1242, 131] width 79 height 20
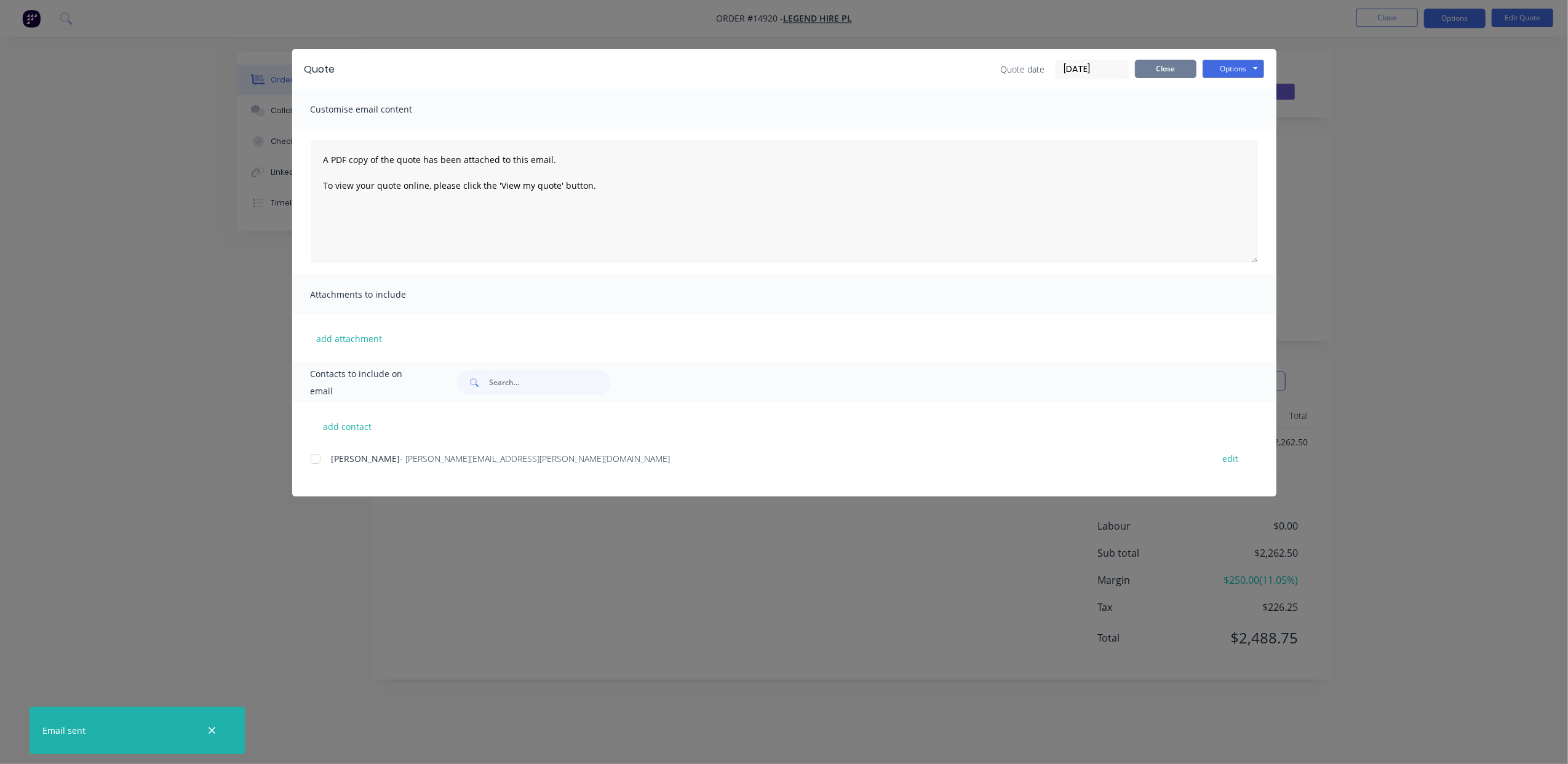
click at [1172, 72] on button "Close" at bounding box center [1165, 69] width 61 height 18
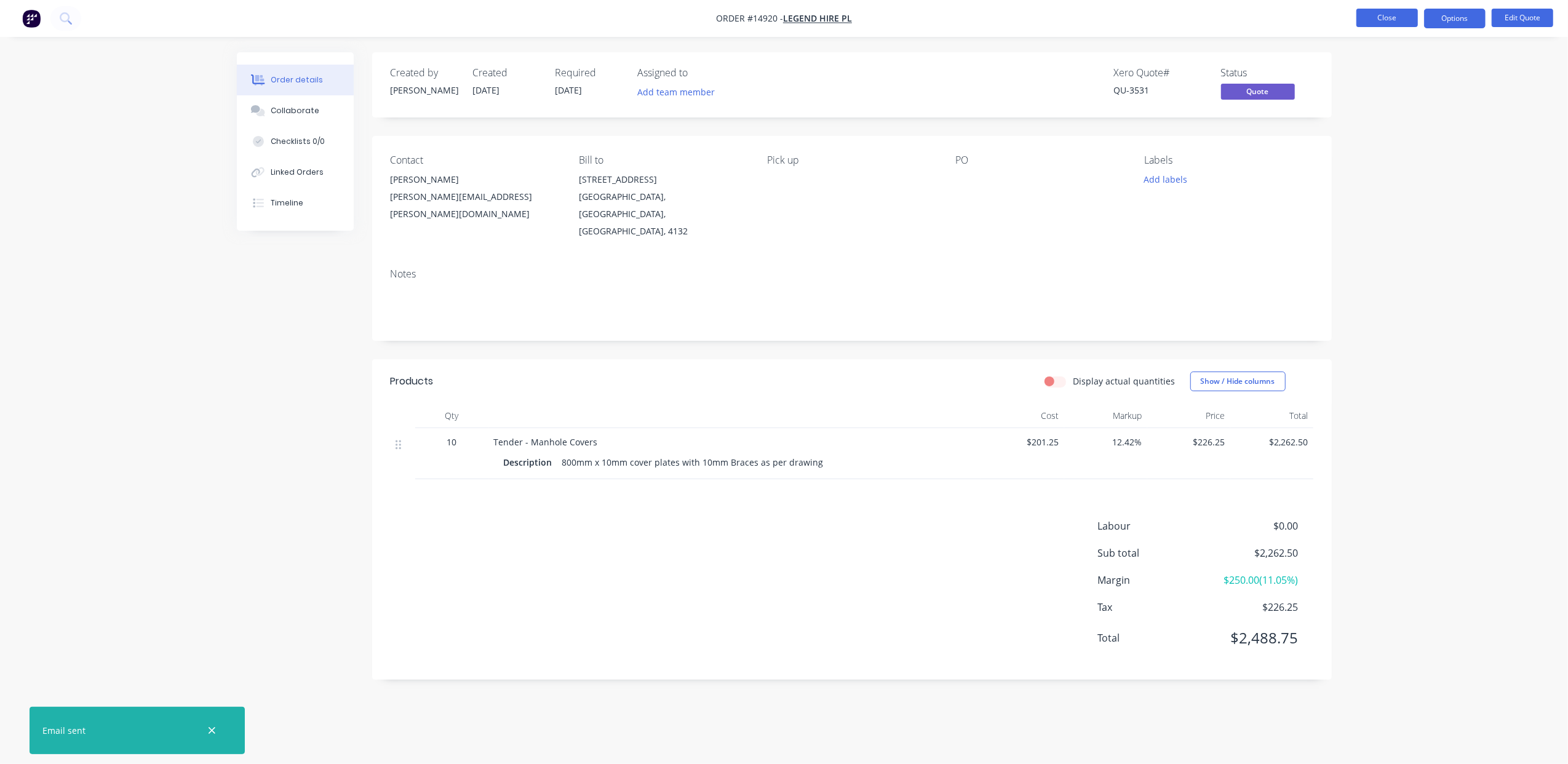
click at [1379, 18] on button "Close" at bounding box center [1386, 18] width 61 height 18
